Goal: Task Accomplishment & Management: Use online tool/utility

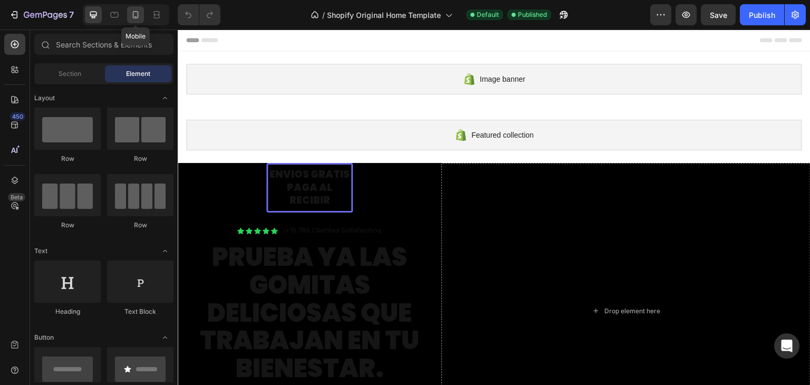
click at [137, 13] on icon at bounding box center [135, 14] width 11 height 11
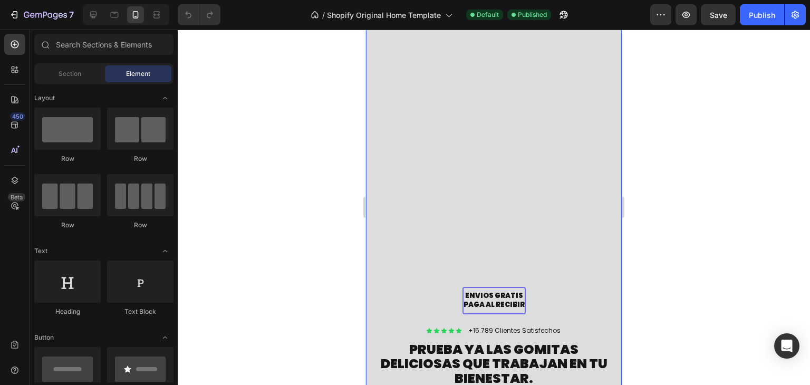
scroll to position [171, 0]
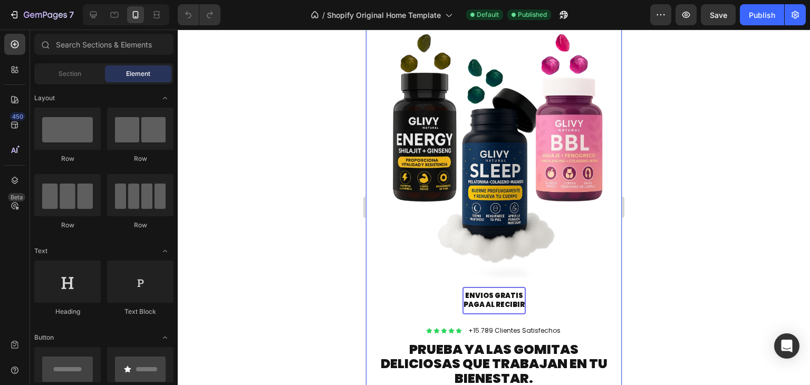
click at [507, 295] on p "ENVIOS GRATIS PAGA AL RECIBIR" at bounding box center [493, 301] width 61 height 18
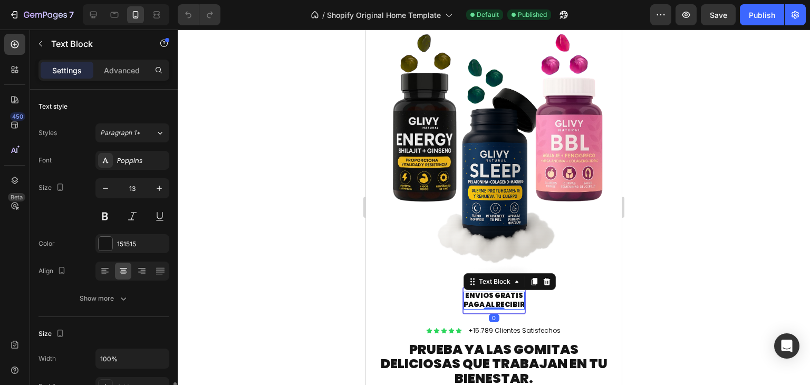
scroll to position [207, 0]
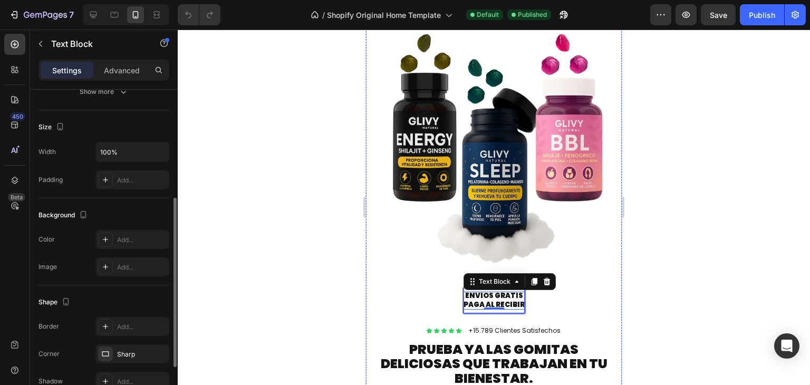
click at [515, 311] on div "ENVIOS GRATIS PAGA AL RECIBIR Text Block 0 Row" at bounding box center [493, 300] width 63 height 27
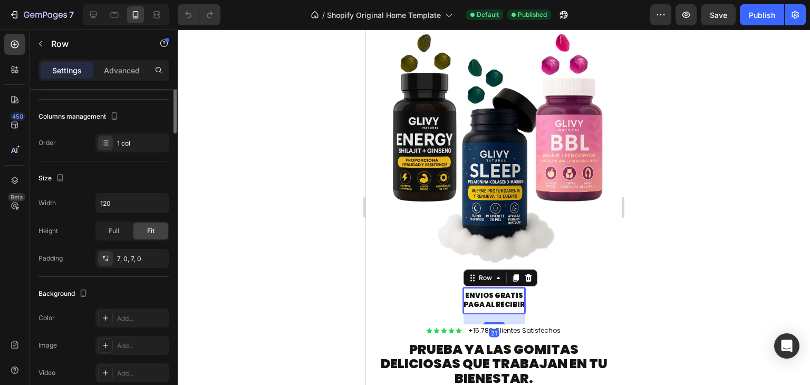
scroll to position [0, 0]
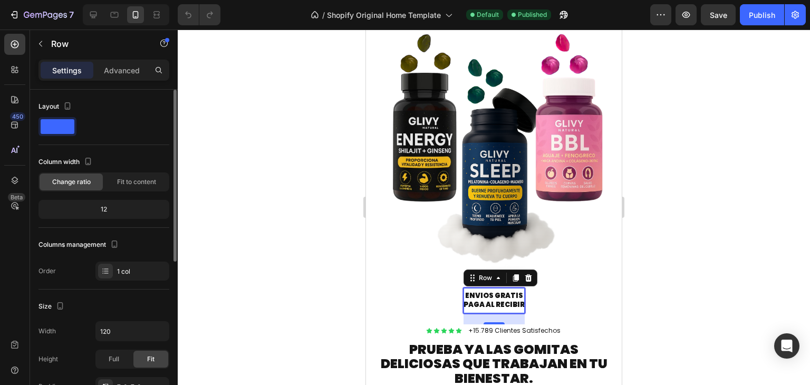
click at [65, 125] on span at bounding box center [58, 126] width 34 height 15
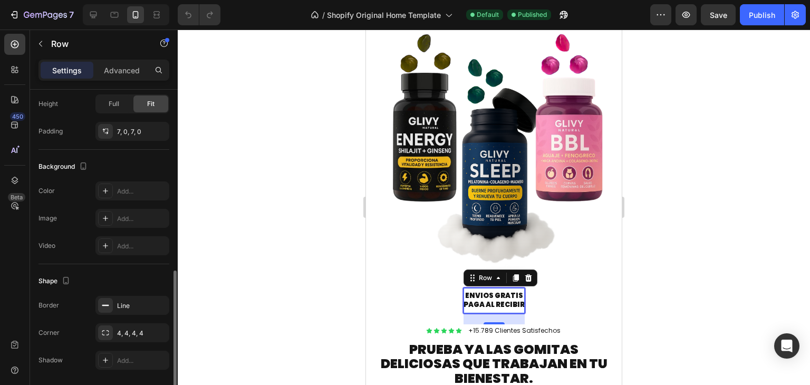
scroll to position [289, 0]
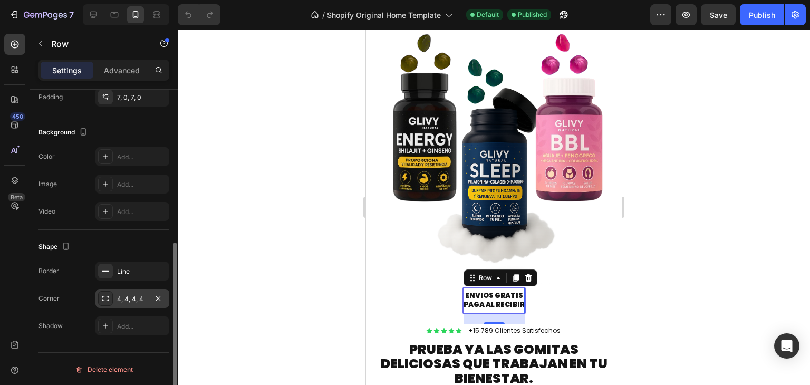
click at [122, 291] on div "4, 4, 4, 4" at bounding box center [132, 298] width 74 height 19
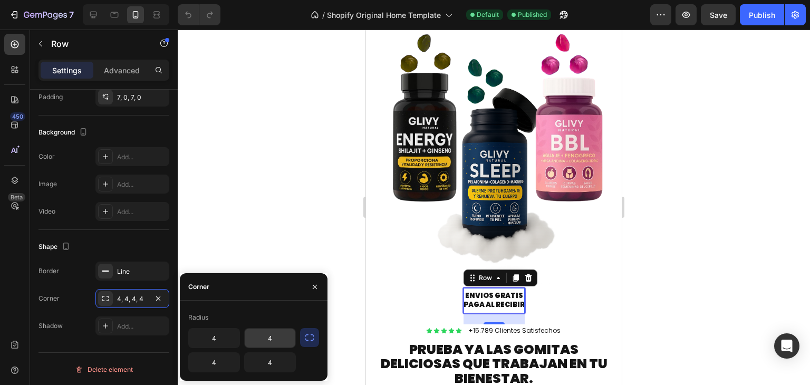
click at [252, 337] on input "4" at bounding box center [270, 337] width 51 height 19
type input "'"
type input "0"
click at [221, 341] on input "4" at bounding box center [214, 337] width 51 height 19
type input "0"
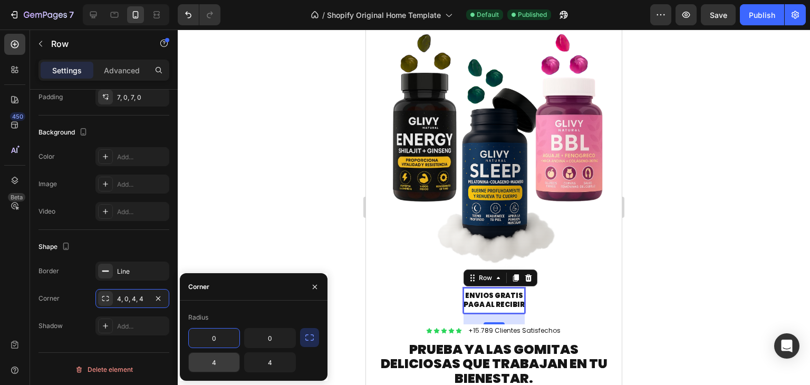
click at [213, 365] on input "4" at bounding box center [214, 362] width 51 height 19
type input "0"
click at [269, 369] on input "4" at bounding box center [270, 362] width 51 height 19
type input "0"
click at [266, 253] on div at bounding box center [494, 207] width 632 height 355
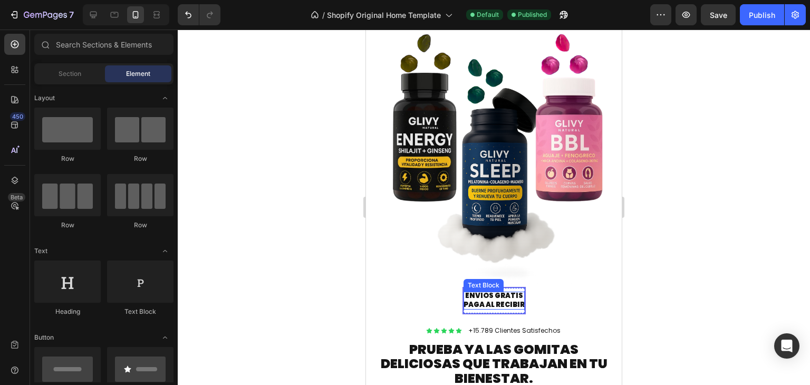
click at [469, 296] on p "ENVIOS GRATIS PAGA AL RECIBIR" at bounding box center [493, 301] width 61 height 18
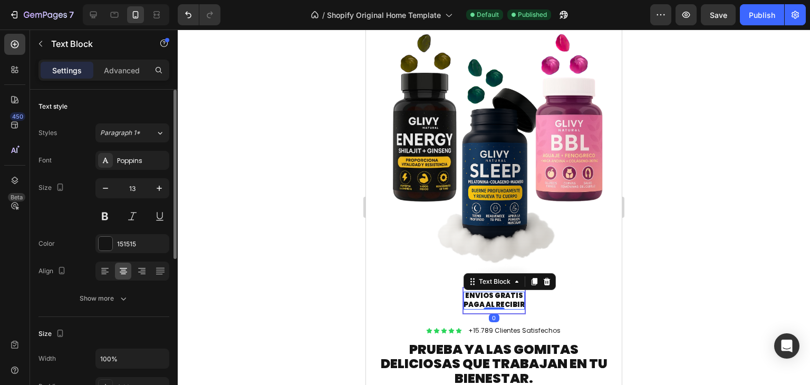
scroll to position [298, 0]
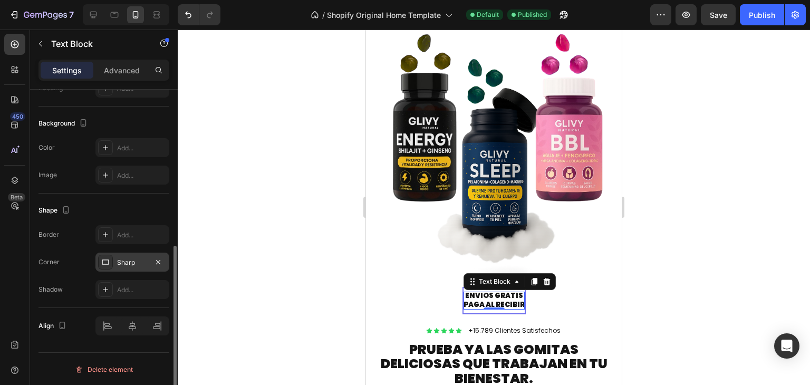
click at [133, 255] on div "Sharp" at bounding box center [132, 262] width 74 height 19
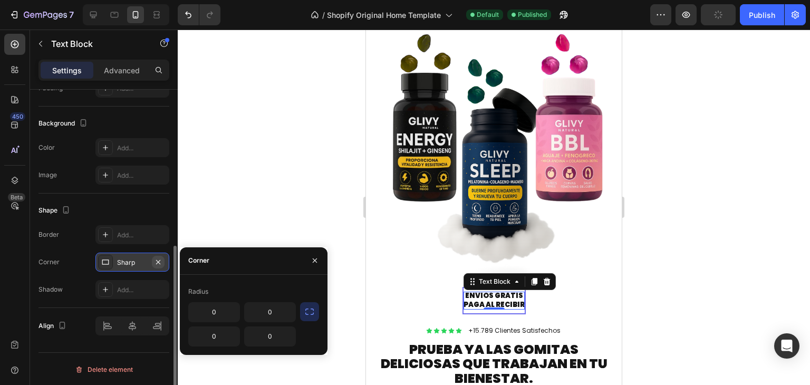
click at [163, 260] on button "button" at bounding box center [158, 262] width 13 height 13
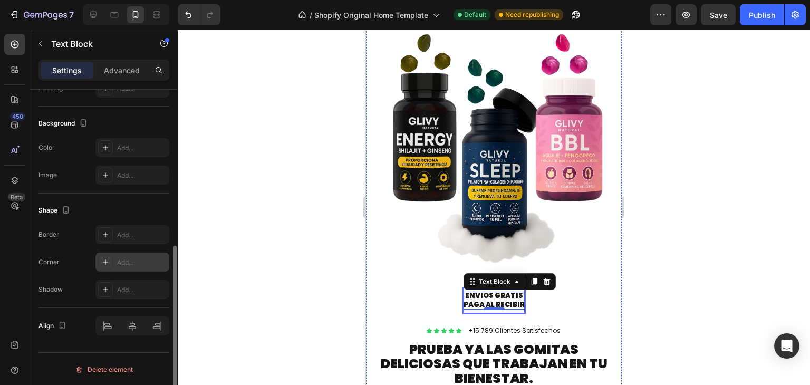
click at [469, 311] on div "ENVIOS GRATIS PAGA AL RECIBIR Text Block 0 Row" at bounding box center [493, 300] width 63 height 27
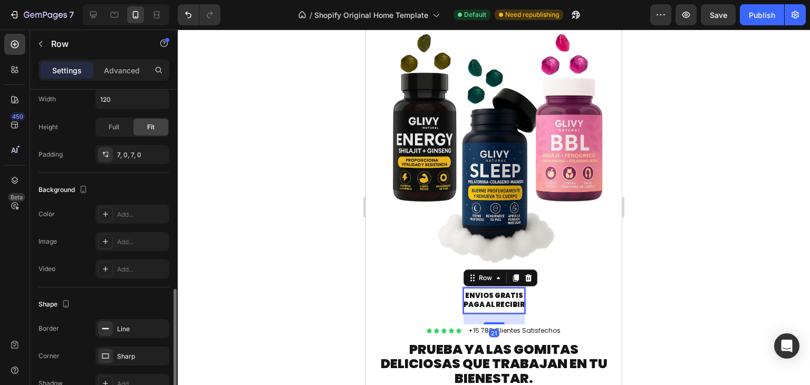
scroll to position [289, 0]
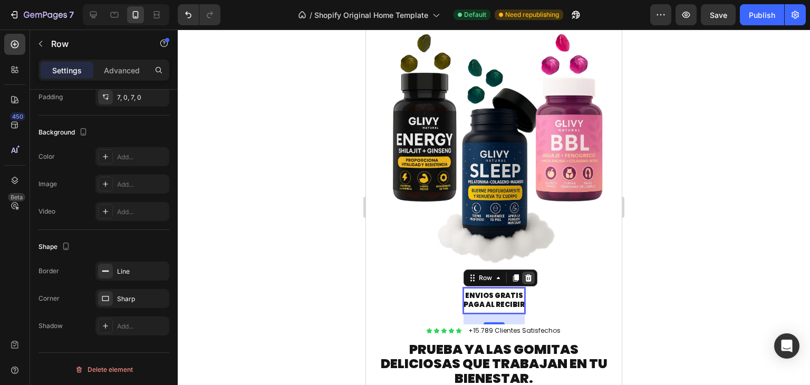
click at [527, 278] on icon at bounding box center [528, 278] width 8 height 8
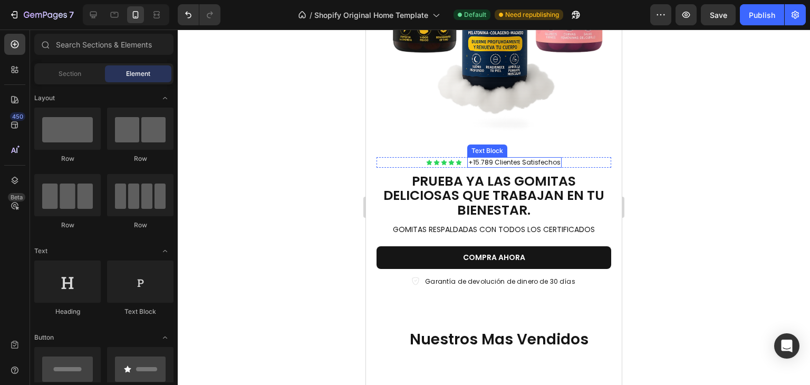
scroll to position [309, 0]
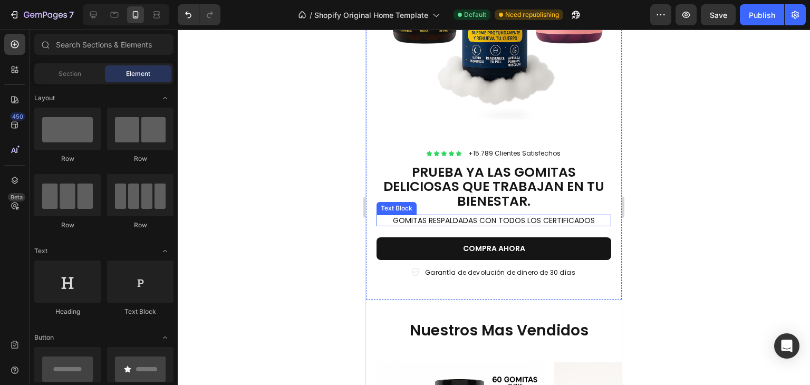
click at [524, 218] on p "GOMITAS RESPALDADAS CON TODOS LOS CERTIFICADOS" at bounding box center [493, 220] width 233 height 9
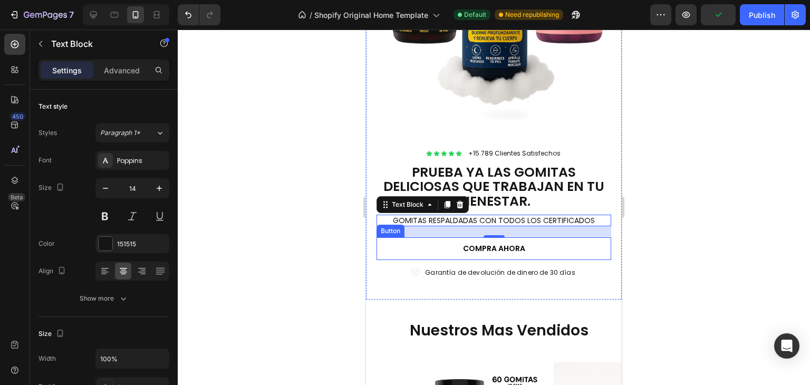
click at [569, 247] on link "COMPRA AHORA" at bounding box center [493, 248] width 235 height 22
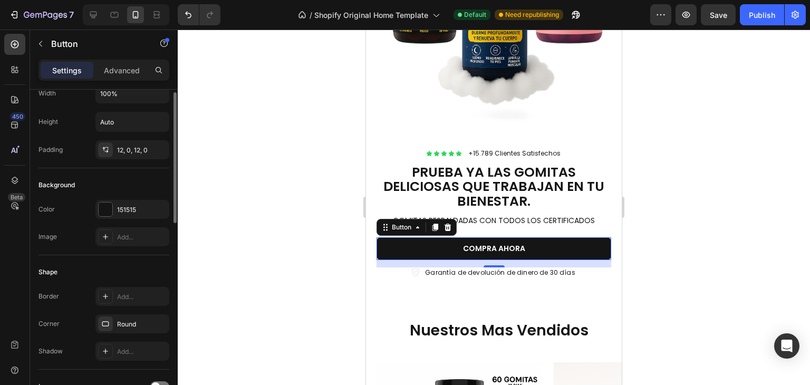
scroll to position [28, 0]
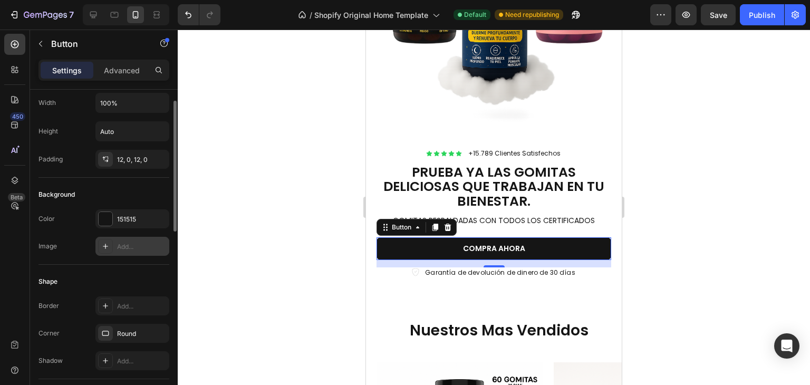
click at [110, 240] on div at bounding box center [105, 246] width 15 height 15
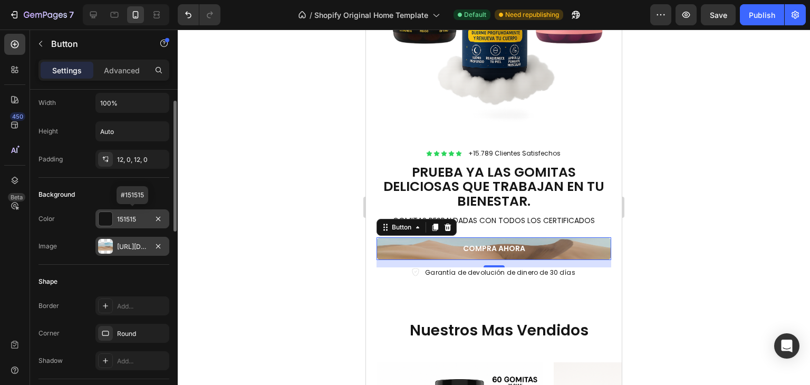
click at [122, 225] on div "151515" at bounding box center [132, 218] width 74 height 19
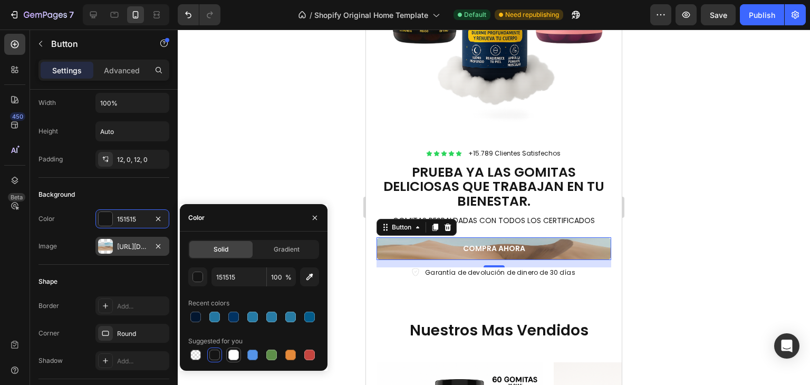
click at [234, 355] on div at bounding box center [233, 355] width 11 height 11
type input "FFFFFF"
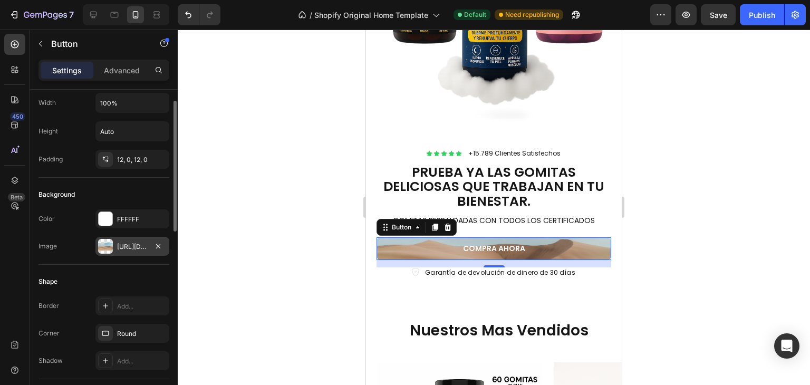
click at [160, 269] on div "Shape Border Add... Corner Round Shadow Add..." at bounding box center [103, 322] width 131 height 114
click at [393, 270] on div "Icon Garantía de devolución de dinero de 30 días Text Block Row" at bounding box center [493, 272] width 235 height 11
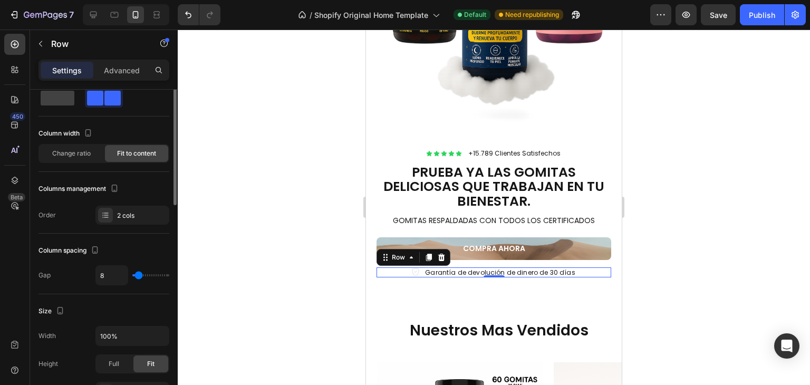
scroll to position [0, 0]
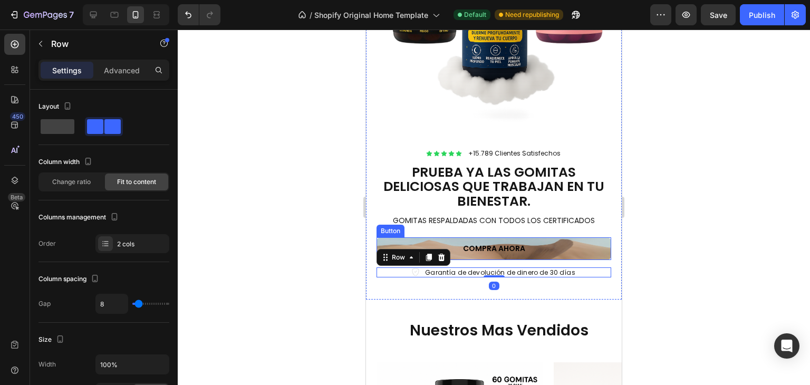
click at [435, 246] on link "COMPRA AHORA" at bounding box center [493, 248] width 235 height 22
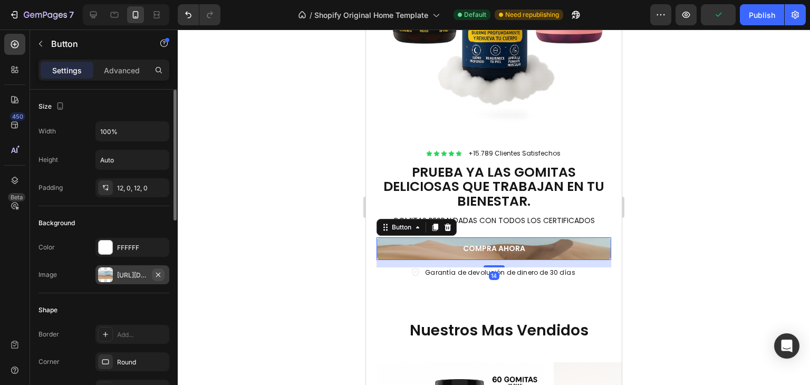
click at [162, 272] on icon "button" at bounding box center [158, 274] width 8 height 8
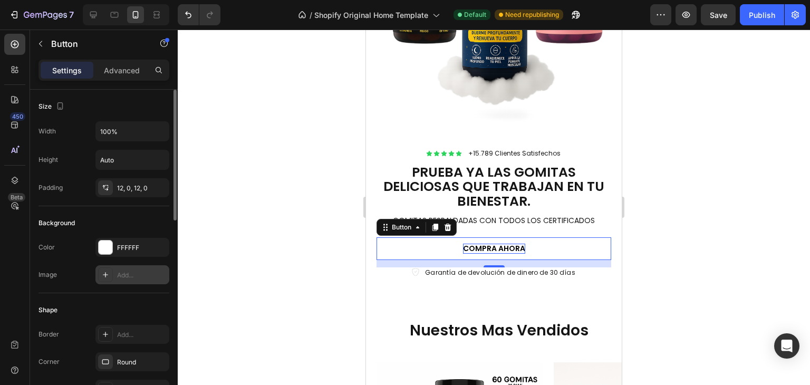
click at [465, 246] on p "COMPRA AHORA" at bounding box center [494, 248] width 62 height 9
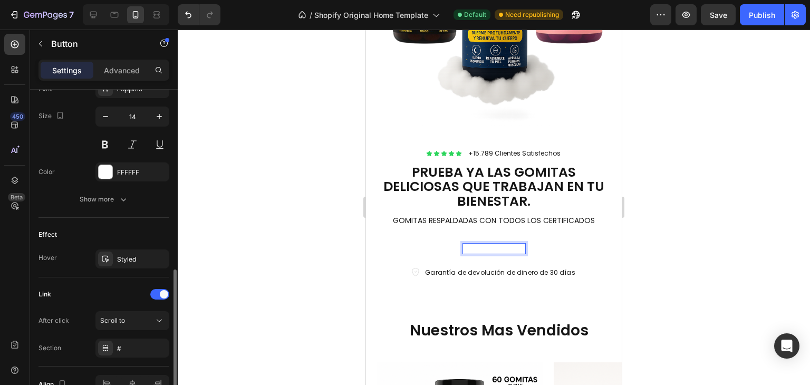
scroll to position [432, 0]
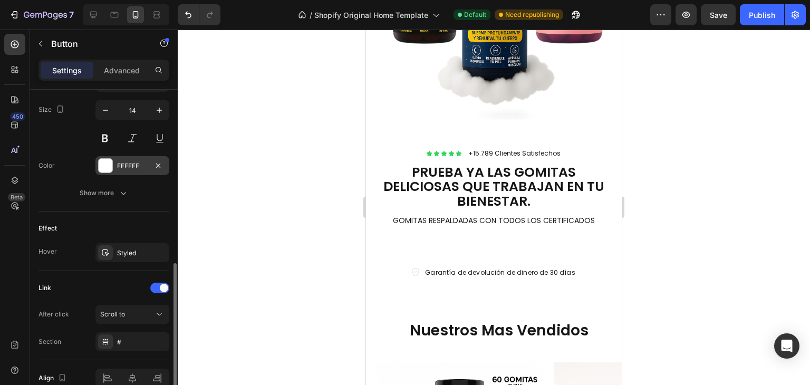
click at [109, 163] on div at bounding box center [106, 166] width 14 height 14
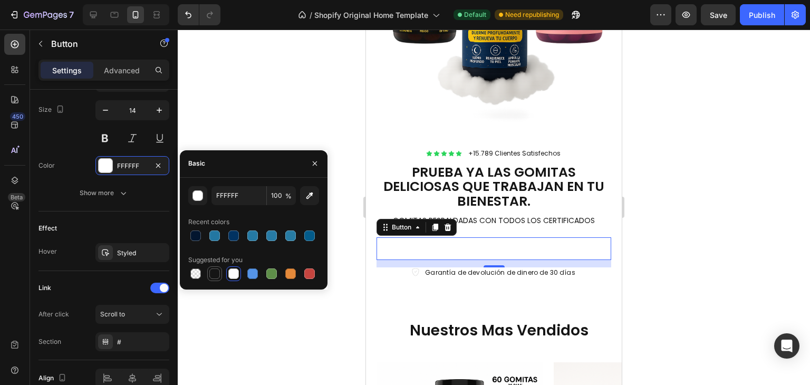
click at [215, 270] on div at bounding box center [214, 273] width 11 height 11
type input "151515"
click at [292, 346] on div at bounding box center [494, 207] width 632 height 355
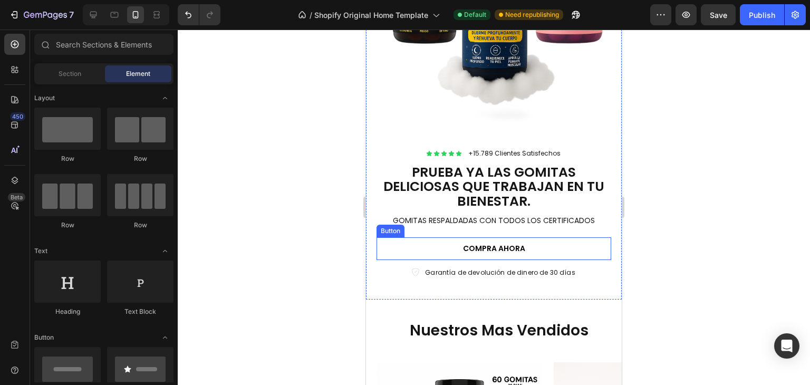
click at [413, 244] on link "COMPRA AHORA" at bounding box center [493, 248] width 235 height 22
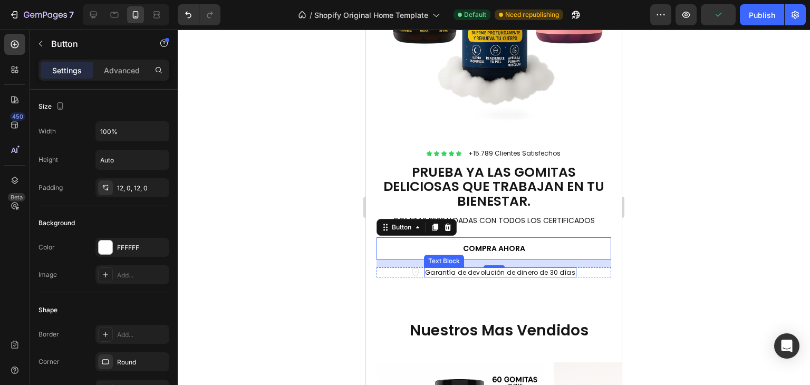
click at [425, 253] on link "COMPRA AHORA" at bounding box center [493, 248] width 235 height 22
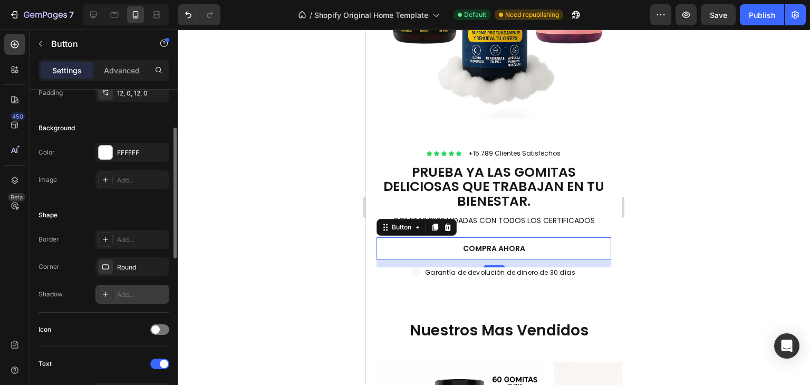
click at [123, 285] on div "Add..." at bounding box center [132, 294] width 74 height 19
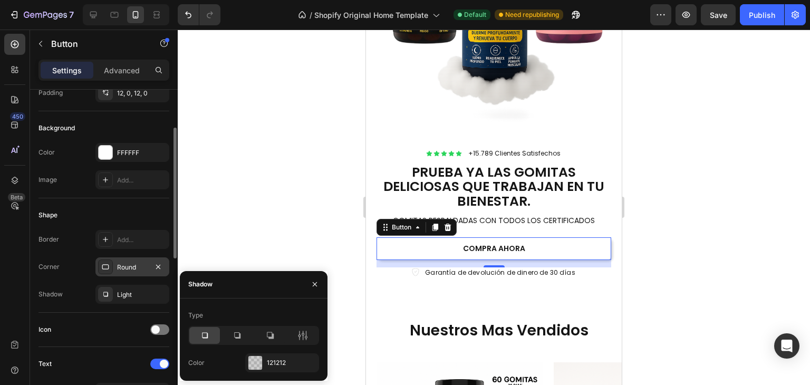
click at [124, 267] on div "Round" at bounding box center [132, 267] width 31 height 9
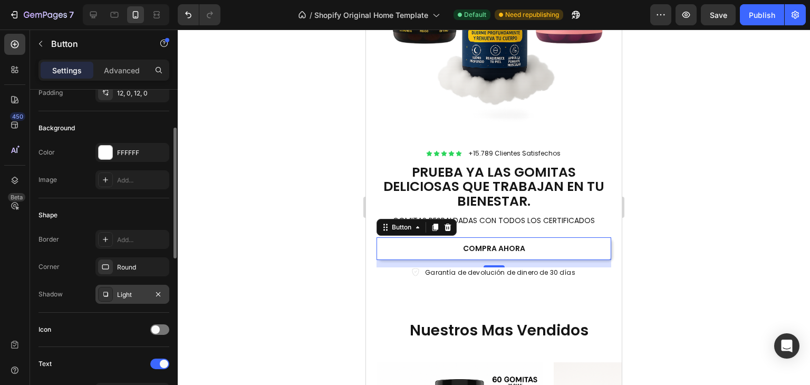
click at [123, 298] on div "Light" at bounding box center [132, 294] width 74 height 19
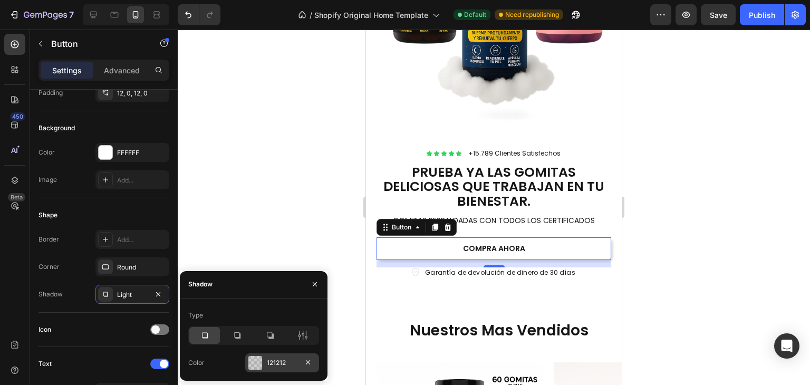
click at [258, 365] on div at bounding box center [255, 363] width 14 height 14
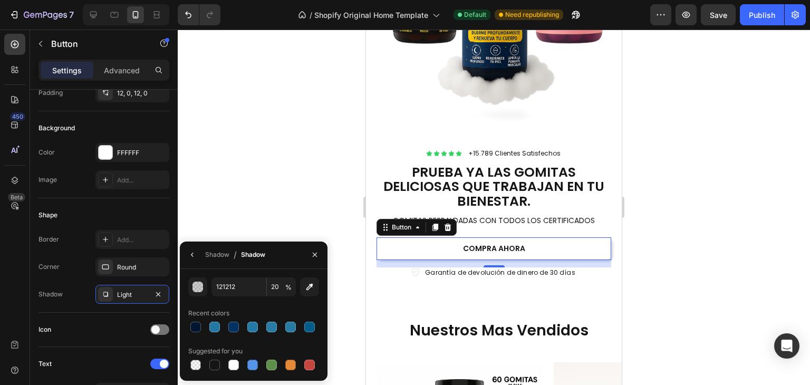
click at [262, 328] on div at bounding box center [253, 326] width 131 height 15
click at [262, 326] on div at bounding box center [253, 326] width 131 height 15
click at [219, 365] on div at bounding box center [214, 365] width 11 height 11
type input "151515"
type input "100"
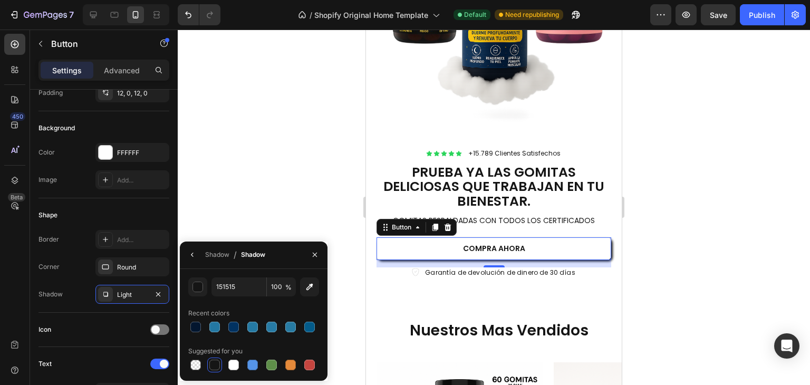
click at [246, 178] on div at bounding box center [494, 207] width 632 height 355
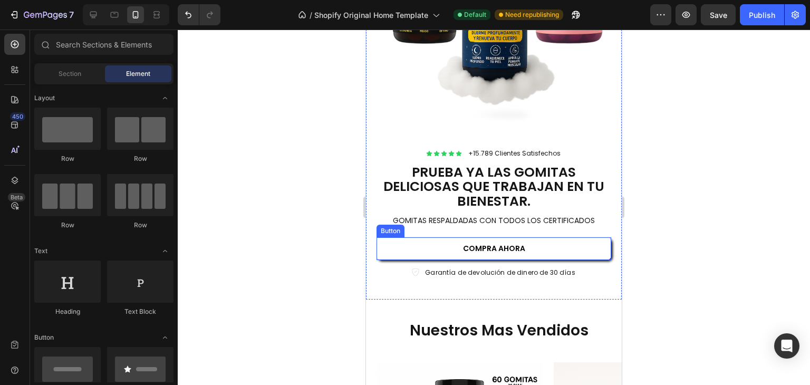
click at [408, 251] on link "COMPRA AHORA" at bounding box center [493, 248] width 235 height 22
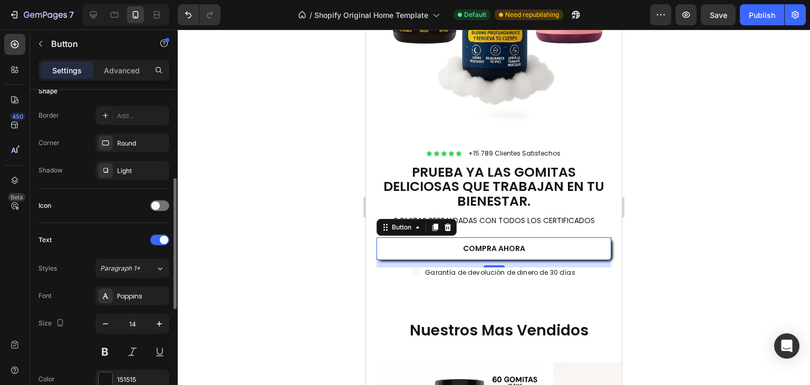
scroll to position [219, 0]
click at [762, 16] on div "Publish" at bounding box center [762, 14] width 26 height 11
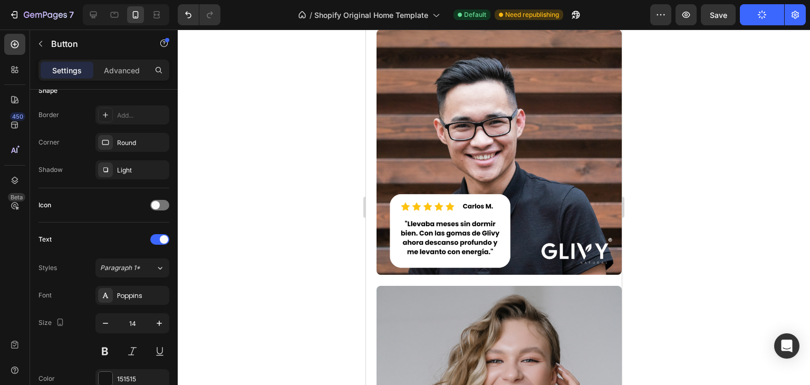
scroll to position [1090, 0]
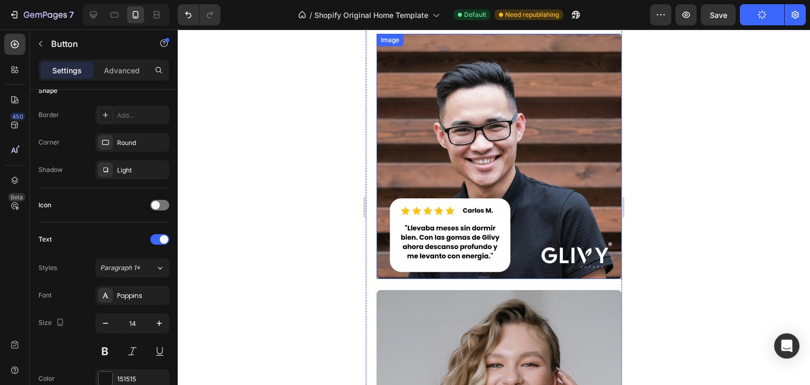
click at [585, 112] on img at bounding box center [498, 156] width 245 height 245
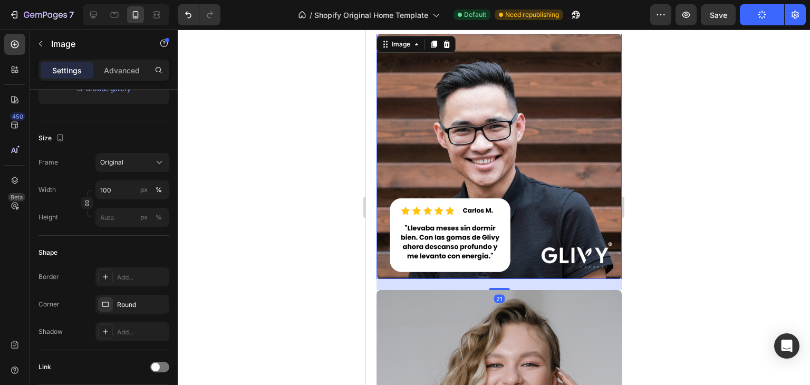
scroll to position [0, 0]
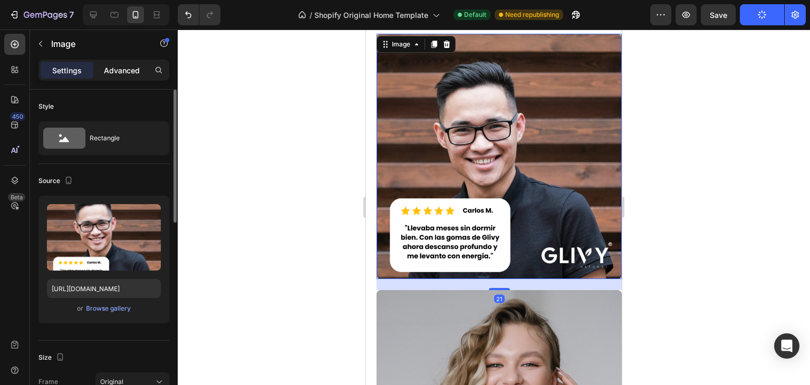
click at [113, 74] on p "Advanced" at bounding box center [122, 70] width 36 height 11
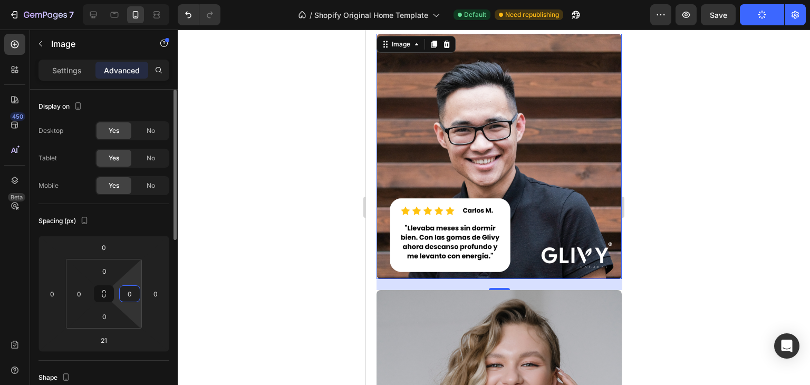
click at [133, 293] on input "0" at bounding box center [130, 294] width 16 height 16
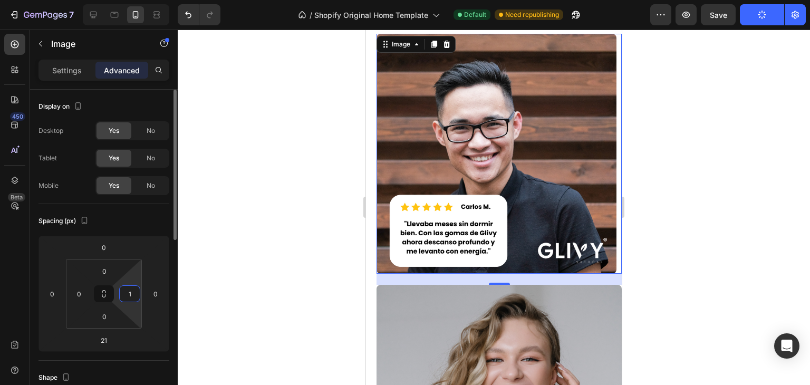
type input "10"
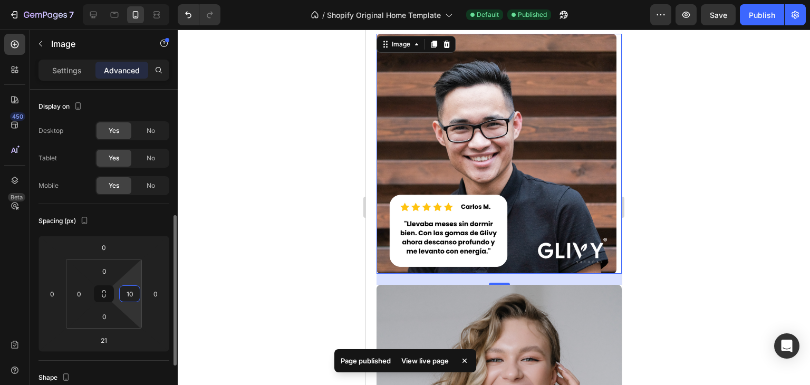
scroll to position [86, 0]
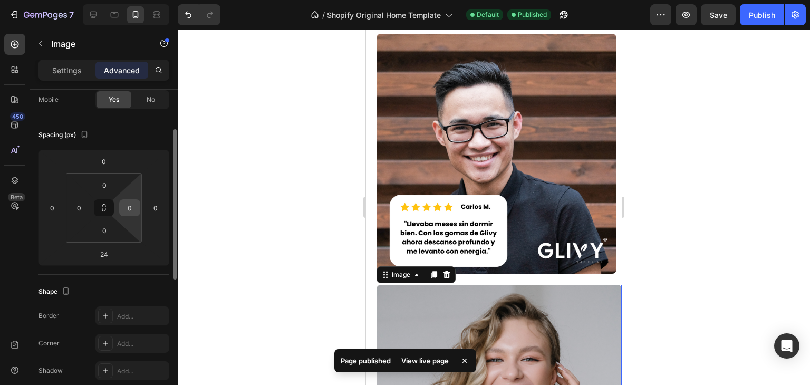
click at [131, 210] on input "0" at bounding box center [130, 208] width 16 height 16
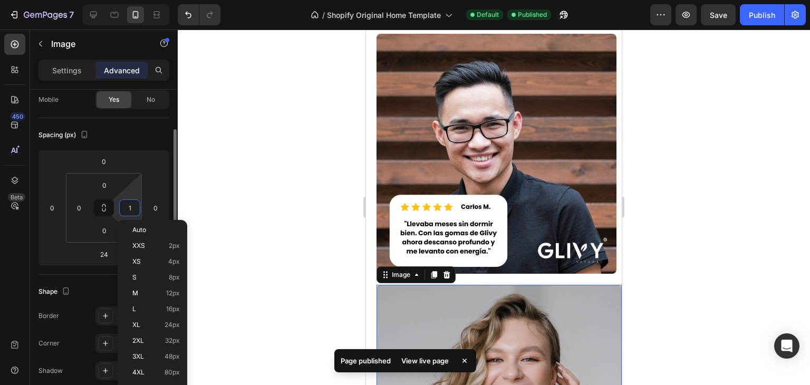
type input "10"
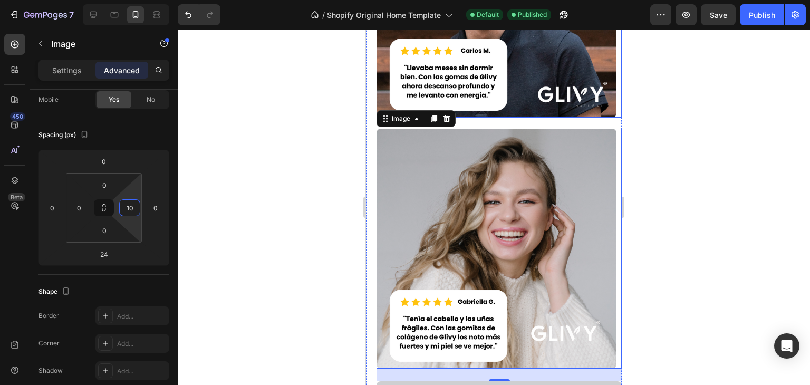
scroll to position [1285, 0]
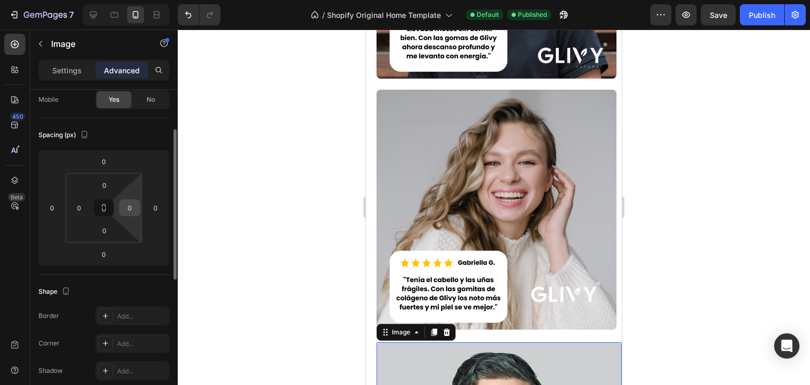
click at [129, 209] on input "0" at bounding box center [130, 208] width 16 height 16
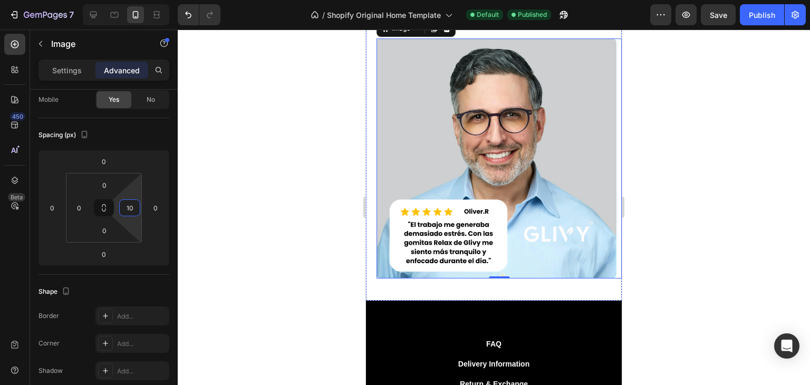
scroll to position [1590, 0]
click at [767, 15] on div "Publish" at bounding box center [762, 14] width 26 height 11
click at [130, 205] on input "10" at bounding box center [130, 208] width 16 height 16
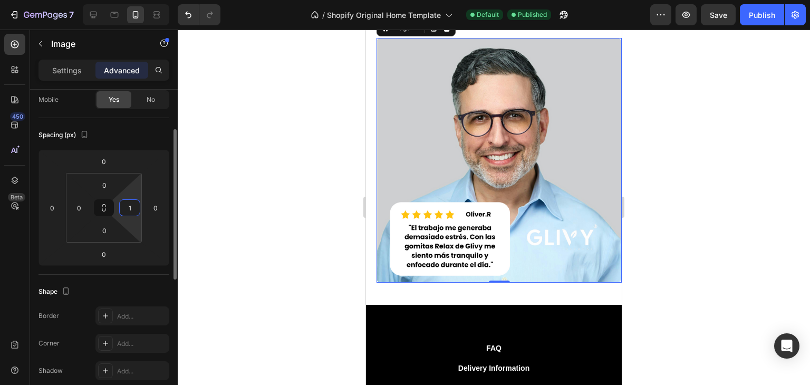
type input "15"
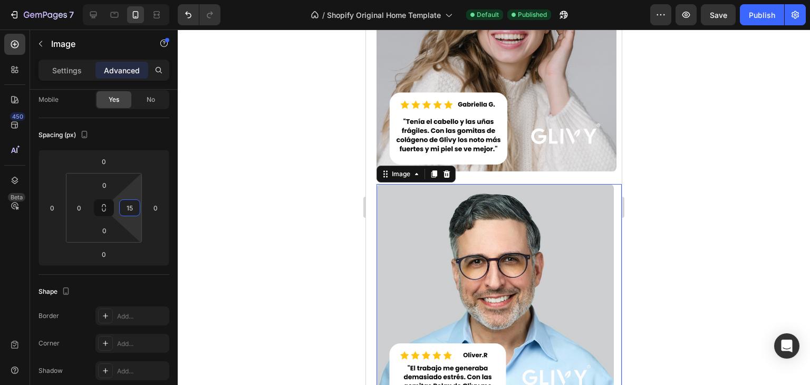
scroll to position [1438, 0]
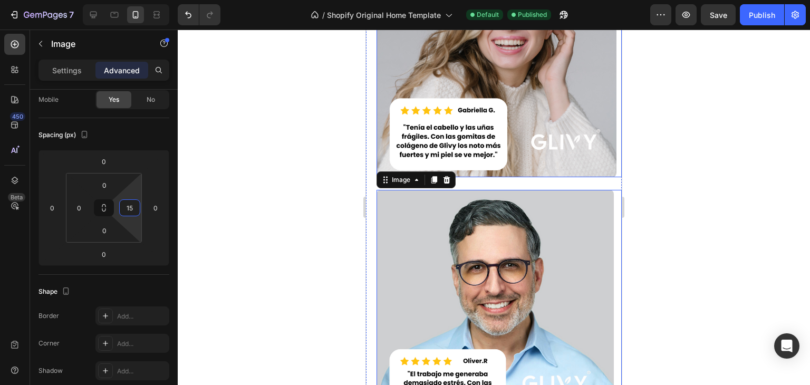
click at [456, 133] on img at bounding box center [496, 57] width 240 height 240
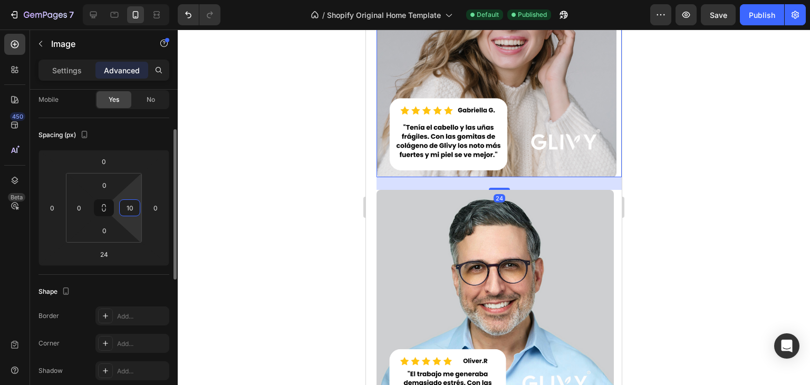
click at [130, 206] on input "10" at bounding box center [130, 208] width 16 height 16
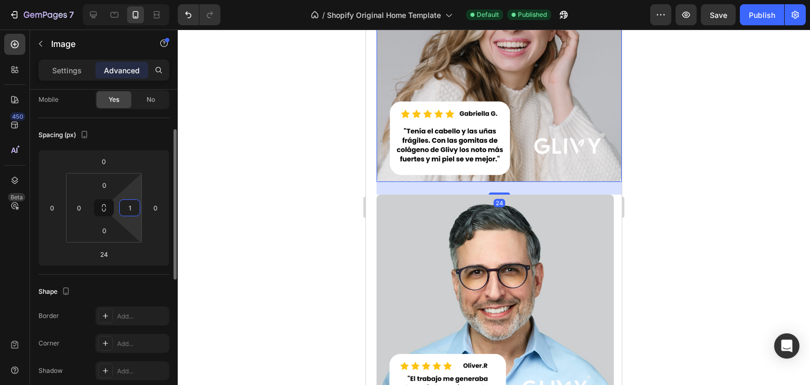
type input "15"
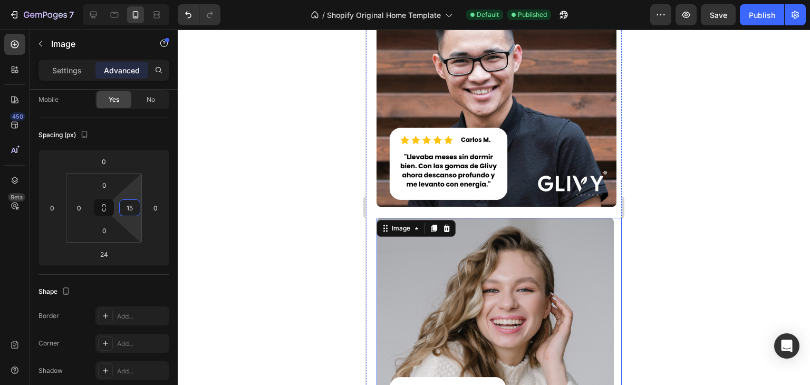
scroll to position [1141, 0]
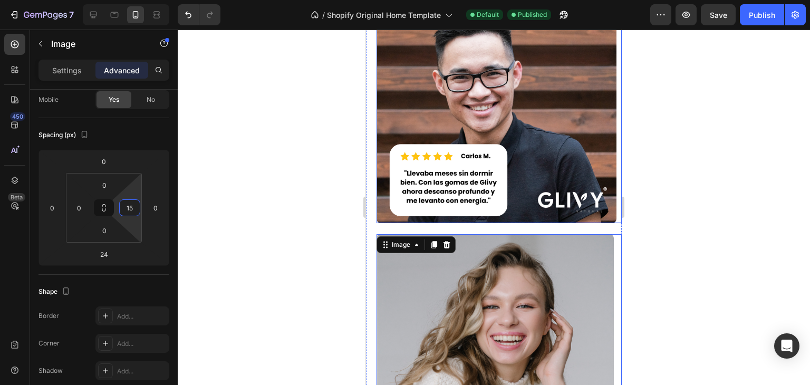
click at [438, 166] on img at bounding box center [496, 103] width 240 height 240
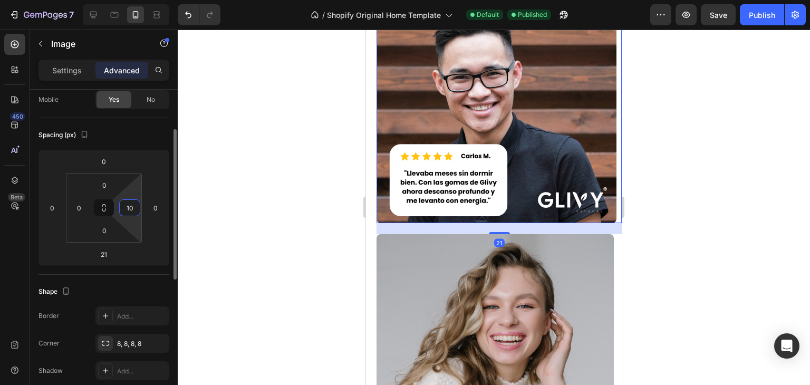
click at [134, 207] on input "10" at bounding box center [130, 208] width 16 height 16
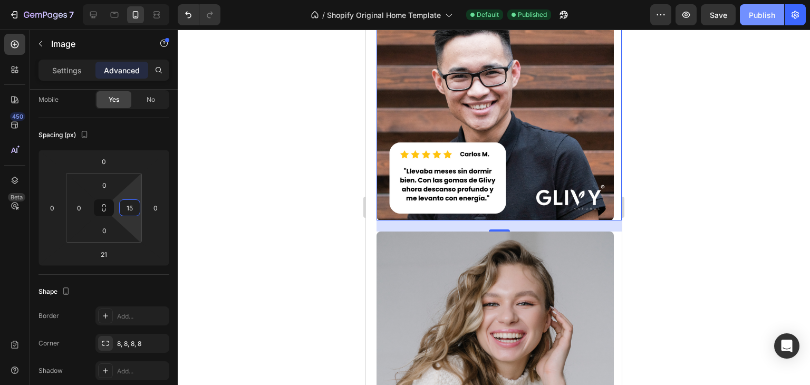
type input "15"
click at [753, 11] on div "Publish" at bounding box center [762, 14] width 26 height 11
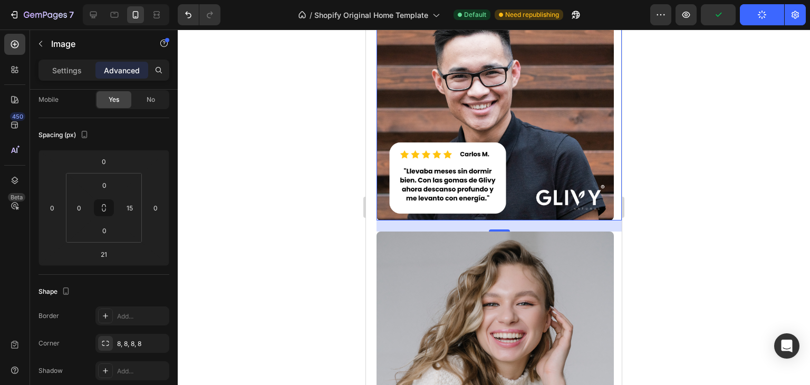
click at [680, 60] on div at bounding box center [494, 207] width 632 height 355
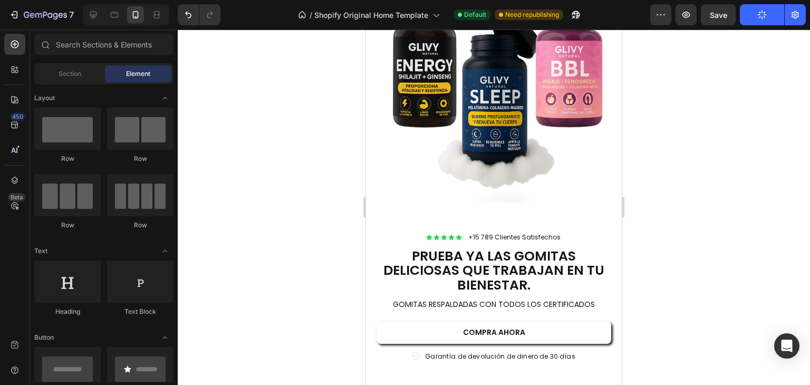
scroll to position [236, 0]
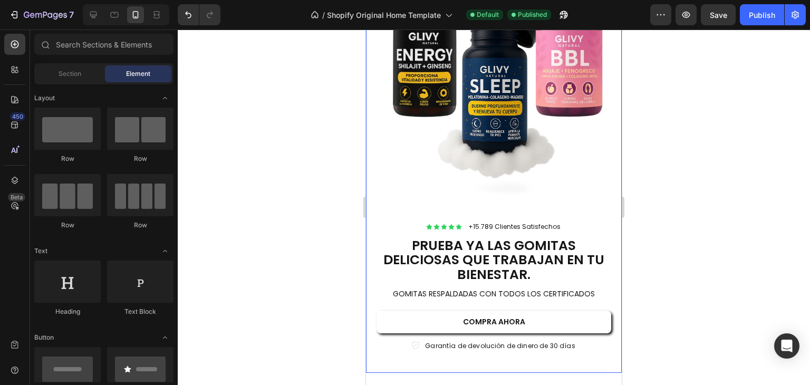
click at [497, 137] on div "Icon Icon Icon Icon Icon Icon List +15.789 Clientes Satisfechos Text Block Row …" at bounding box center [494, 165] width 256 height 415
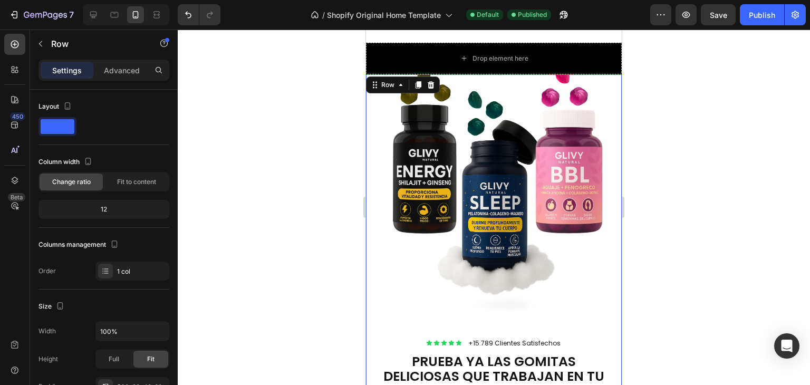
scroll to position [118, 0]
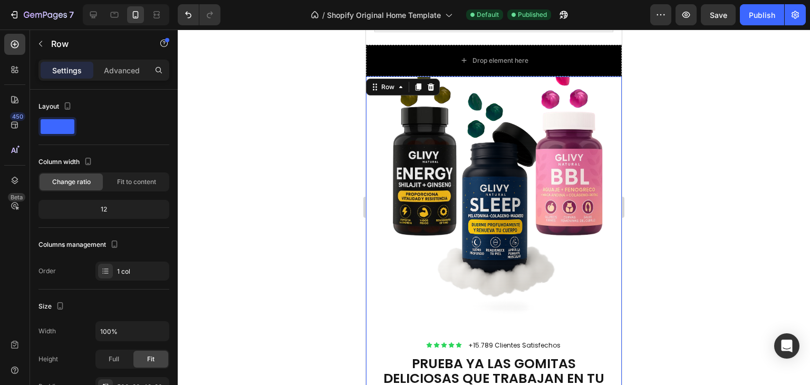
click at [499, 167] on div "Icon Icon Icon Icon Icon Icon List +15.789 Clientes Satisfechos Text Block Row …" at bounding box center [494, 283] width 256 height 415
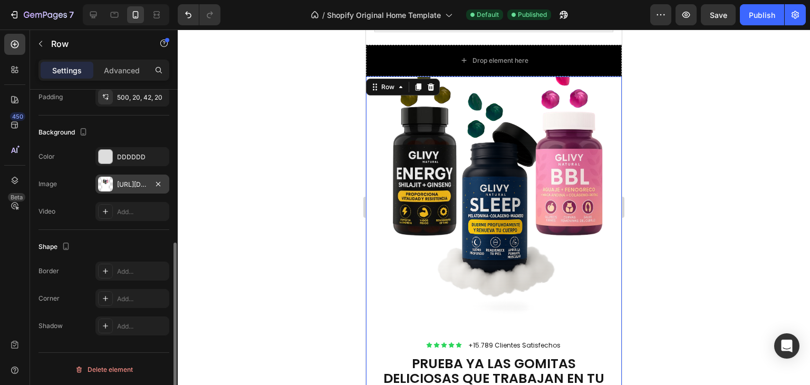
click at [124, 181] on div "https://cdn.shopify.com/s/files/1/0700/8963/7933/files/gempages_580630720901284…" at bounding box center [132, 184] width 31 height 9
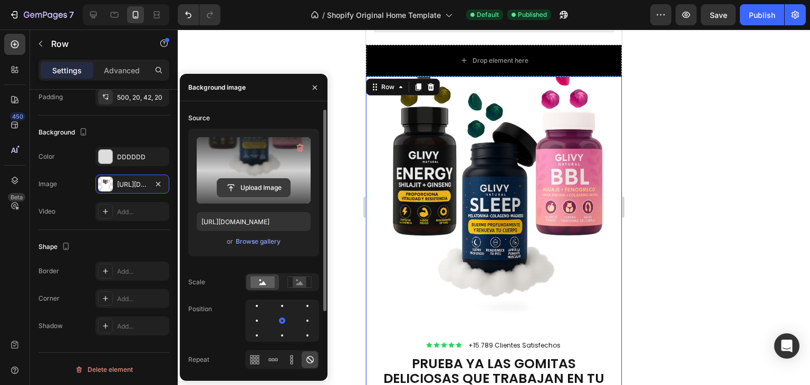
click at [230, 192] on input "file" at bounding box center [253, 188] width 73 height 18
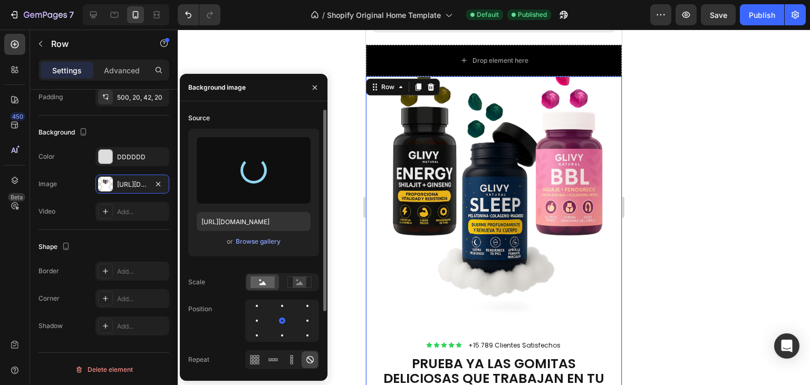
type input "https://cdn.shopify.com/s/files/1/0700/8963/7933/files/gempages_580630720901284…"
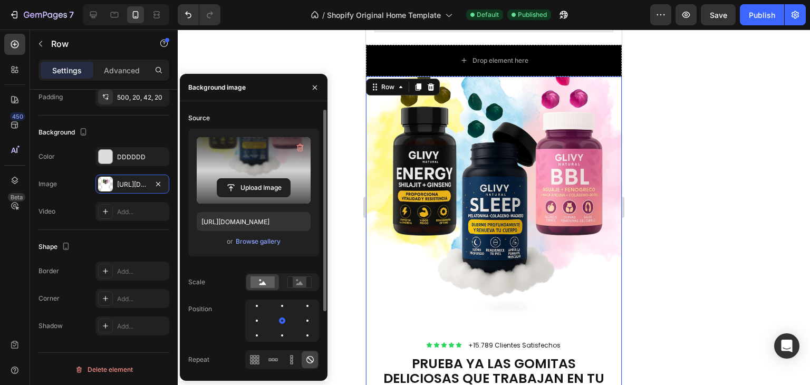
click at [677, 205] on div at bounding box center [494, 207] width 632 height 355
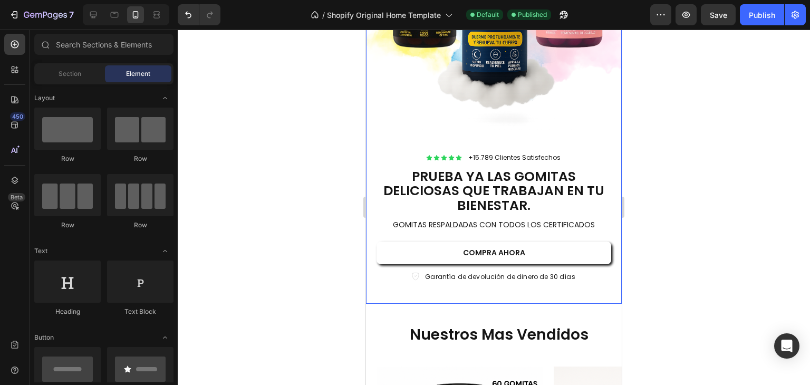
scroll to position [293, 0]
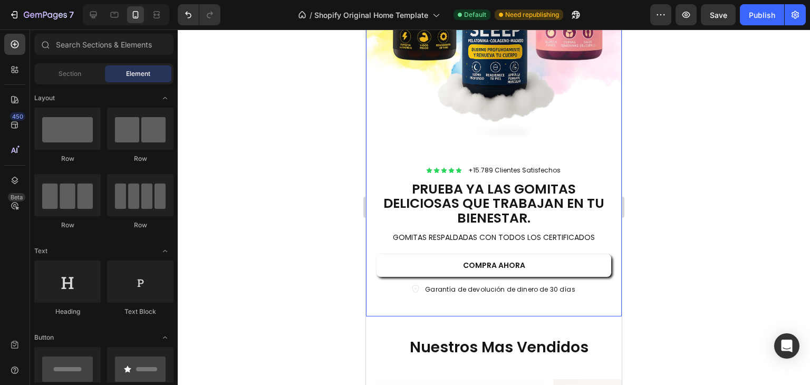
click at [486, 57] on div "Icon Icon Icon Icon Icon Icon List +15.789 Clientes Satisfechos Text Block Row …" at bounding box center [494, 108] width 256 height 415
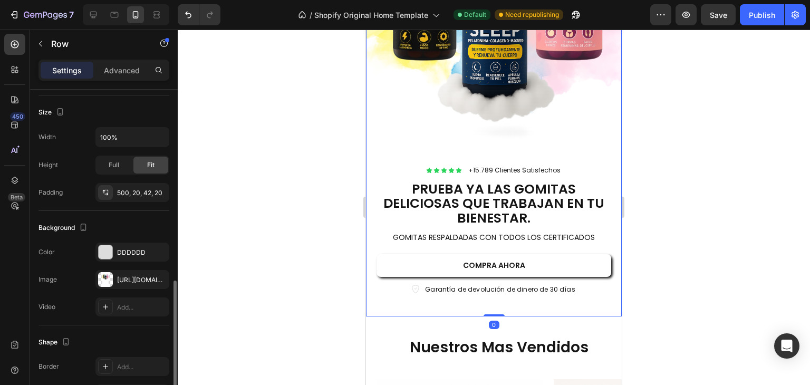
scroll to position [252, 0]
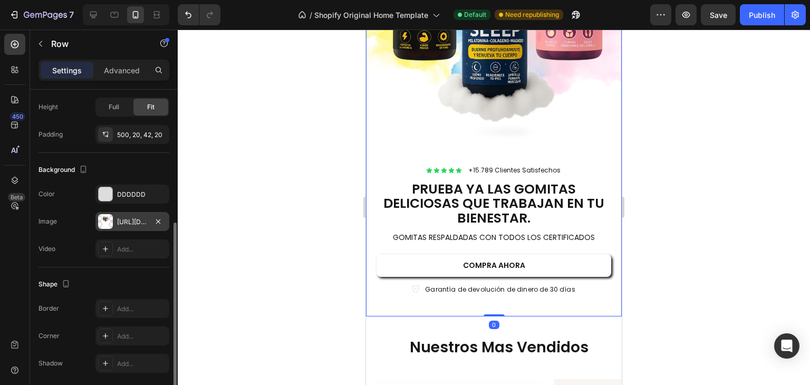
click at [122, 221] on div "https://cdn.shopify.com/s/files/1/0700/8963/7933/files/gempages_580630720901284…" at bounding box center [132, 221] width 31 height 9
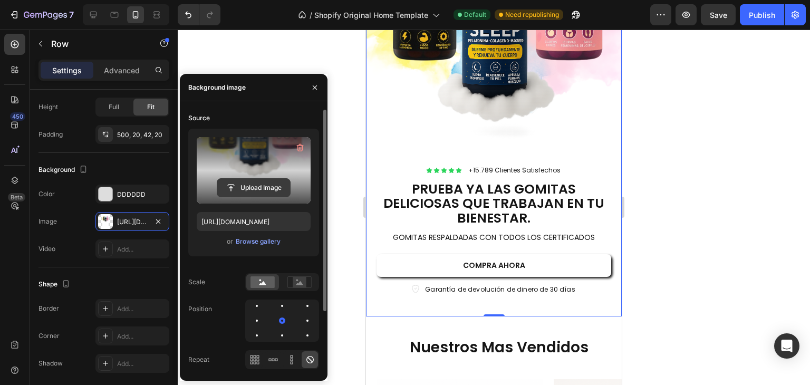
click at [259, 187] on input "file" at bounding box center [253, 188] width 73 height 18
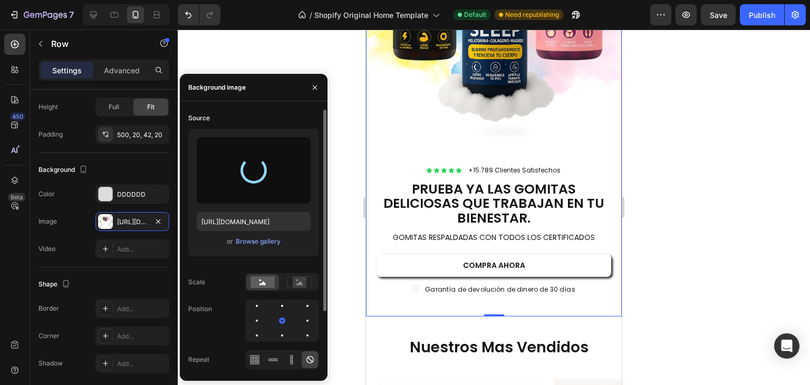
type input "https://cdn.shopify.com/s/files/1/0700/8963/7933/files/gempages_580630720901284…"
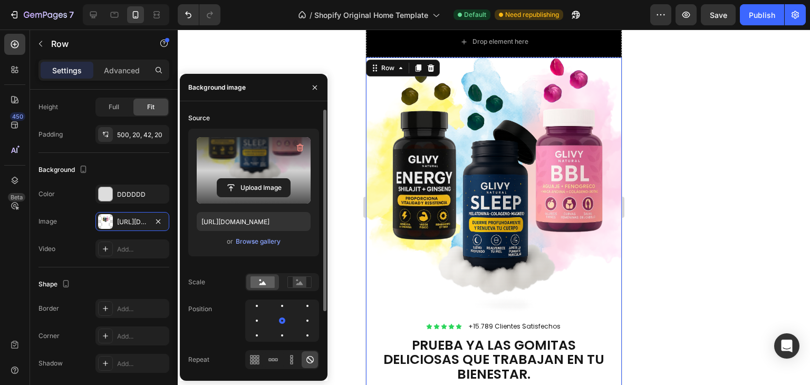
scroll to position [127, 0]
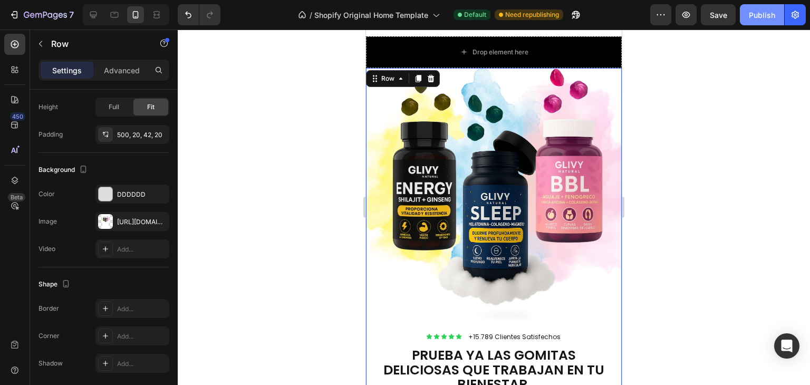
click at [766, 20] on button "Publish" at bounding box center [762, 14] width 44 height 21
